Goal: Transaction & Acquisition: Purchase product/service

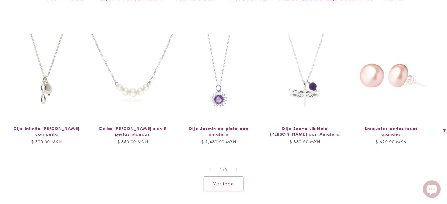
scroll to position [483, 0]
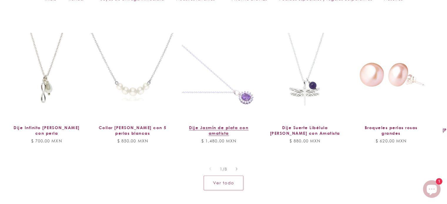
click at [235, 125] on link "Dije Jazmín de plata con amatista" at bounding box center [218, 130] width 71 height 11
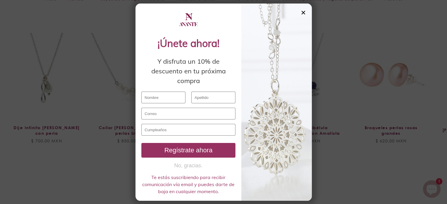
click at [304, 10] on div "✕" at bounding box center [303, 12] width 5 height 6
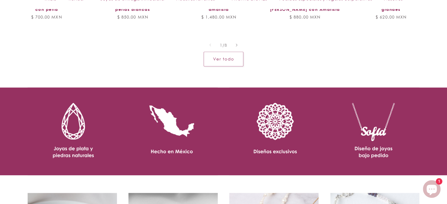
scroll to position [593, 0]
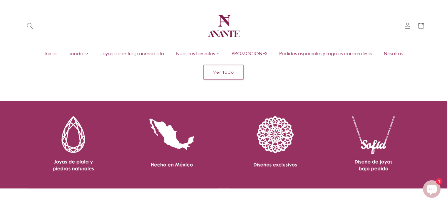
click at [233, 79] on link "Ver todo" at bounding box center [224, 72] width 40 height 14
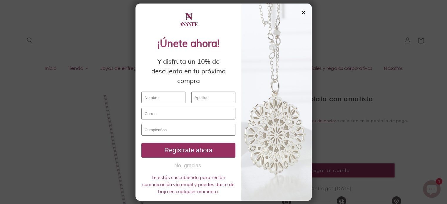
click at [303, 14] on div "✕" at bounding box center [303, 12] width 5 height 6
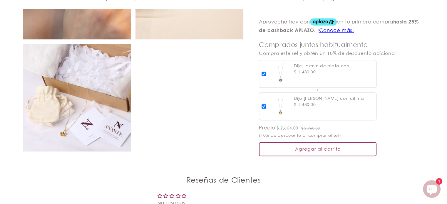
scroll to position [508, 0]
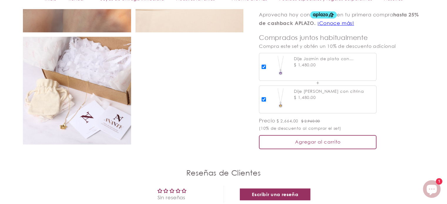
click at [98, 107] on img at bounding box center [77, 91] width 108 height 108
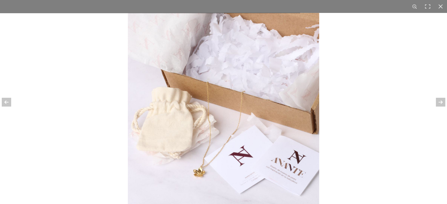
scroll to position [547, 0]
click at [10, 107] on div at bounding box center [10, 102] width 21 height 29
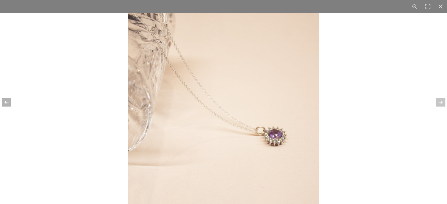
click at [10, 107] on div at bounding box center [10, 102] width 21 height 29
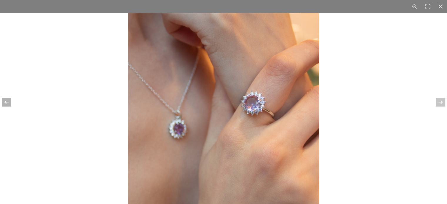
click at [10, 107] on div at bounding box center [10, 102] width 21 height 29
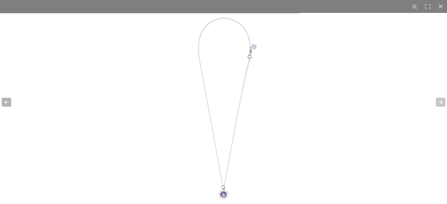
click at [10, 107] on div at bounding box center [10, 102] width 21 height 29
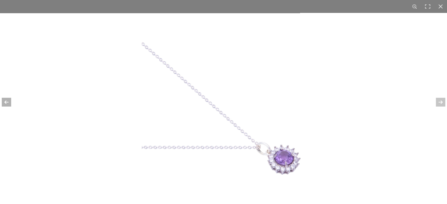
click at [10, 107] on div at bounding box center [10, 102] width 21 height 29
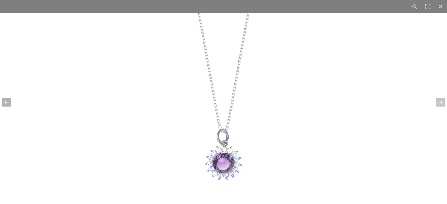
click at [10, 107] on div at bounding box center [10, 102] width 21 height 29
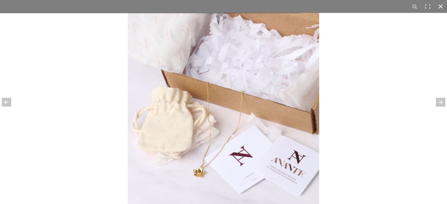
click at [437, 9] on div at bounding box center [440, 6] width 13 height 13
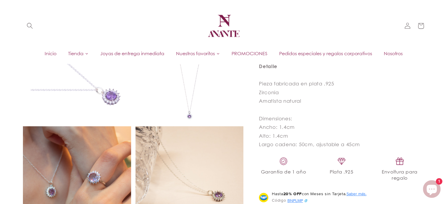
scroll to position [305, 0]
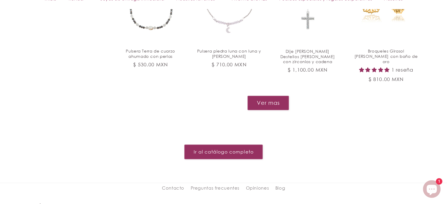
scroll to position [712, 0]
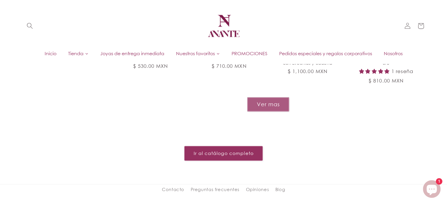
click at [272, 97] on button "Ver mas" at bounding box center [268, 104] width 42 height 14
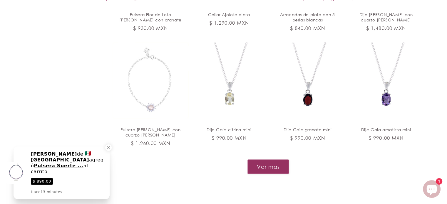
scroll to position [1124, 0]
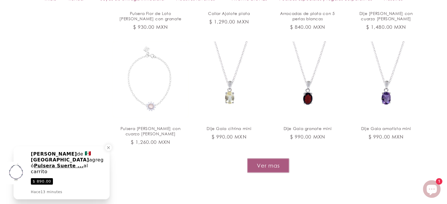
click at [285, 159] on button "Ver mas" at bounding box center [268, 166] width 42 height 14
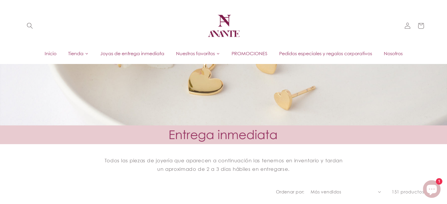
scroll to position [104, 0]
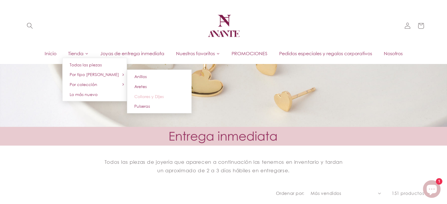
click at [153, 95] on span "Collares y Dijes" at bounding box center [148, 96] width 29 height 5
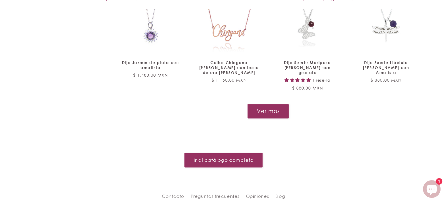
scroll to position [724, 0]
click at [248, 153] on link "Ir al catálogo completo" at bounding box center [223, 160] width 78 height 14
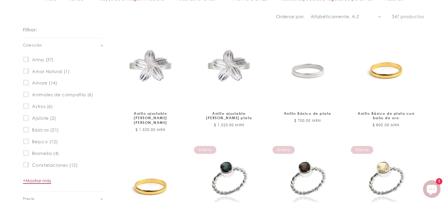
scroll to position [327, 0]
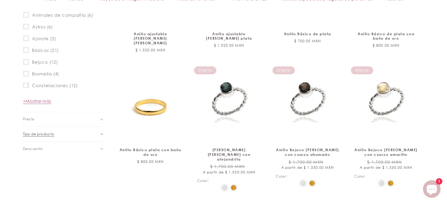
click at [100, 133] on summary "Tipo de producto (0)" at bounding box center [63, 134] width 80 height 14
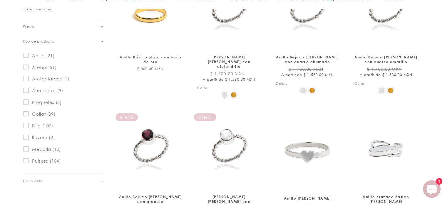
scroll to position [420, 0]
click at [41, 112] on span "Collar (39)" at bounding box center [43, 114] width 23 height 6
click at [29, 112] on input "Collar (39) Collar (39 productos)" at bounding box center [26, 113] width 5 height 5
checkbox input "true"
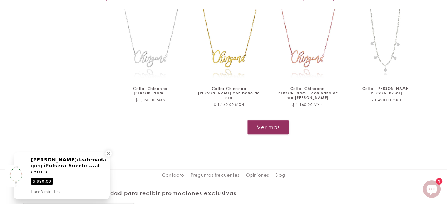
scroll to position [653, 0]
click at [279, 120] on button "Ver mas" at bounding box center [268, 127] width 42 height 14
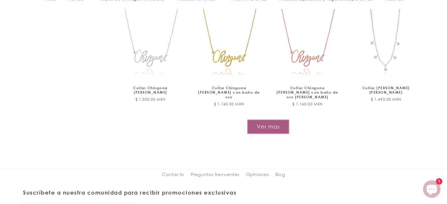
click at [256, 120] on button "Ver mas" at bounding box center [268, 127] width 42 height 14
click at [282, 120] on button "Ver mas" at bounding box center [268, 127] width 42 height 14
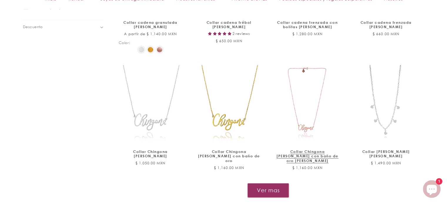
scroll to position [593, 0]
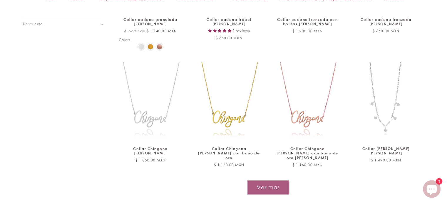
click at [282, 180] on button "Ver mas" at bounding box center [268, 187] width 42 height 14
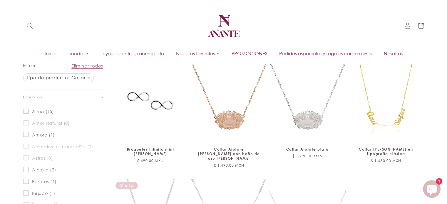
scroll to position [232, 0]
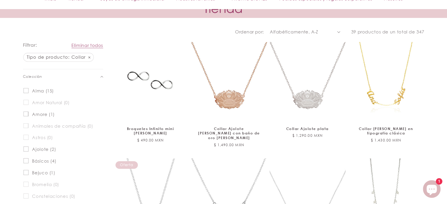
click at [45, 87] on label "Alma (15) Alma (15 productos)" at bounding box center [62, 91] width 76 height 12
click at [29, 88] on input "Alma (15) Alma (15 productos)" at bounding box center [26, 90] width 5 height 5
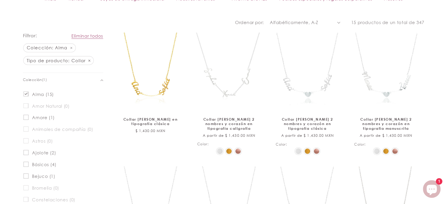
scroll to position [256, 0]
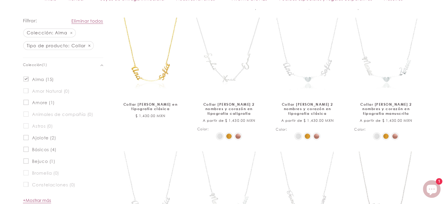
click at [36, 81] on span "Alma (15)" at bounding box center [43, 80] width 22 height 6
click at [29, 81] on input "Alma (15) Alma (15 productos)" at bounding box center [26, 78] width 5 height 5
checkbox input "false"
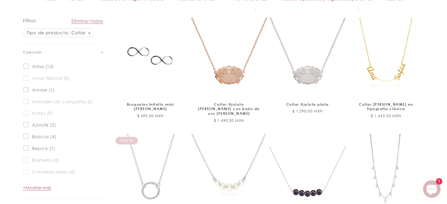
click at [40, 102] on span "Animales de compañía (0)" at bounding box center [62, 102] width 61 height 6
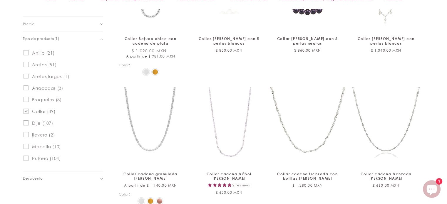
scroll to position [438, 0]
click at [41, 112] on span "Collar (39)" at bounding box center [43, 111] width 23 height 6
click at [29, 112] on input "Collar (39) Collar (39 productos)" at bounding box center [26, 110] width 5 height 5
checkbox input "false"
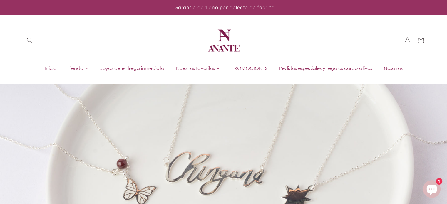
click at [132, 67] on span "Joyas de entrega inmediata" at bounding box center [132, 68] width 64 height 6
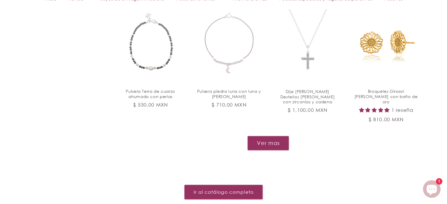
scroll to position [675, 0]
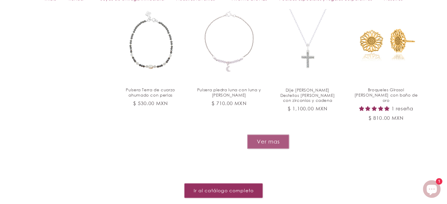
click at [283, 135] on button "Ver mas" at bounding box center [268, 142] width 42 height 14
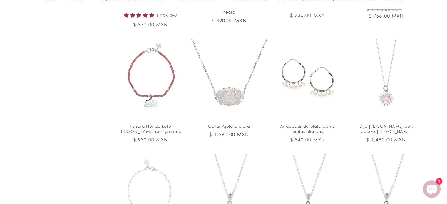
scroll to position [1012, 0]
click at [383, 123] on link "Dije [PERSON_NAME] con cuarzo [PERSON_NAME]" at bounding box center [386, 128] width 64 height 11
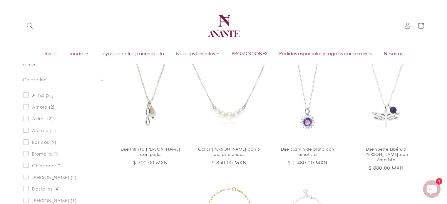
scroll to position [0, 0]
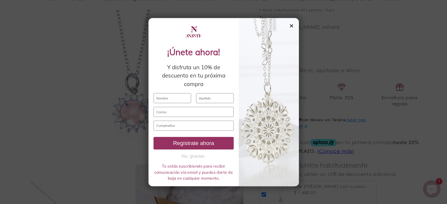
scroll to position [363, 0]
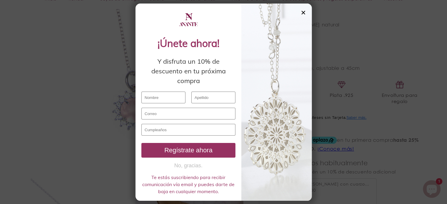
click at [304, 13] on div "✕" at bounding box center [303, 12] width 5 height 6
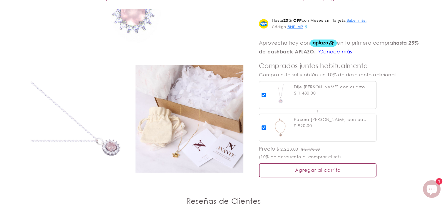
scroll to position [461, 0]
click at [119, 104] on img at bounding box center [77, 119] width 108 height 108
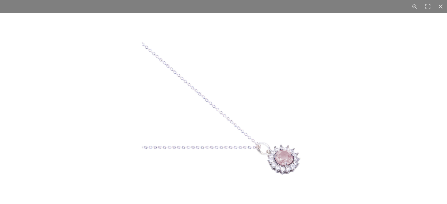
click at [119, 104] on div at bounding box center [223, 102] width 447 height 204
click at [270, 142] on img at bounding box center [223, 108] width 191 height 191
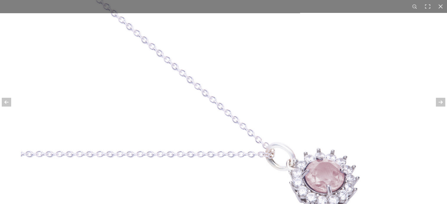
click at [292, 131] on img at bounding box center [195, 71] width 409 height 409
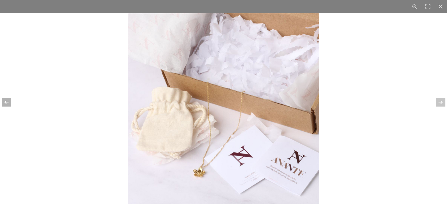
click at [9, 100] on div at bounding box center [10, 102] width 21 height 29
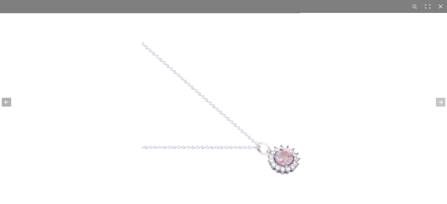
click at [9, 100] on div at bounding box center [10, 102] width 21 height 29
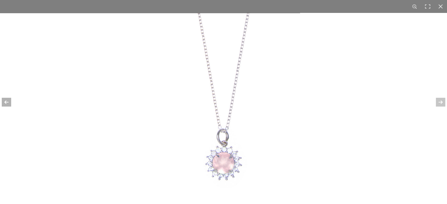
click at [9, 100] on div at bounding box center [10, 102] width 21 height 29
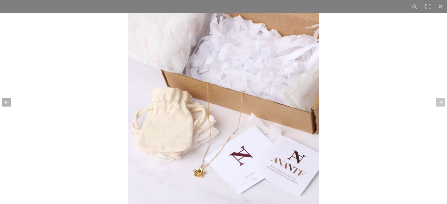
click at [9, 100] on div at bounding box center [10, 102] width 21 height 29
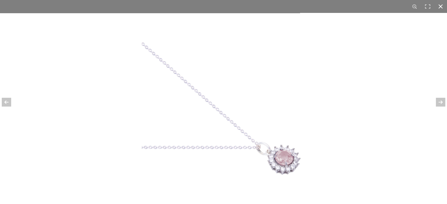
click at [440, 7] on div at bounding box center [440, 6] width 13 height 13
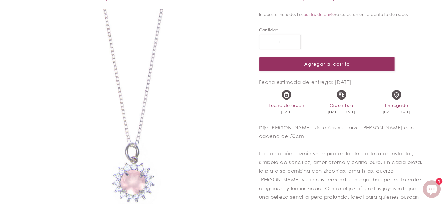
scroll to position [0, 0]
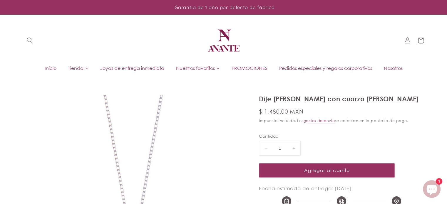
click at [428, 189] on icon "Ventana de chat" at bounding box center [432, 190] width 10 height 10
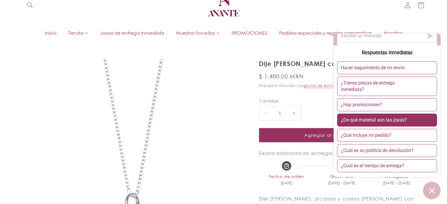
scroll to position [36, 0]
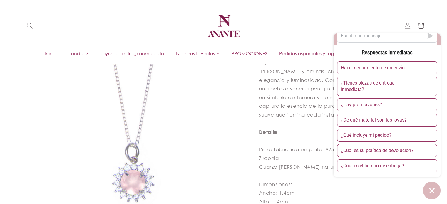
scroll to position [0, 0]
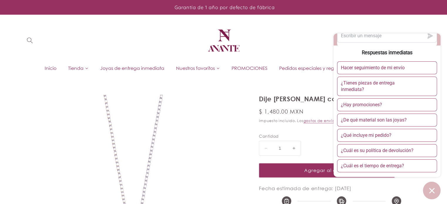
click at [266, 43] on header "[PERSON_NAME] de entrega inmediata PROMOCIONES Pedidos especiales y regalos cor…" at bounding box center [224, 47] width 432 height 64
click at [432, 194] on icon "Ventana de chat" at bounding box center [431, 190] width 9 height 9
